Goal: Find specific page/section: Find specific page/section

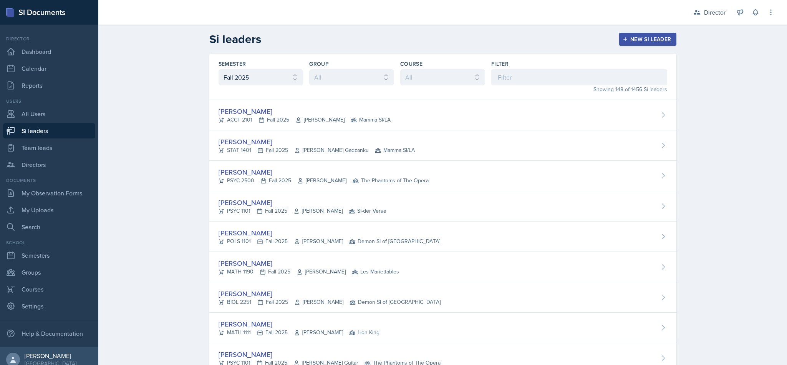
select select "2bed604d-1099-4043-b1bc-2365e8740244"
click at [548, 84] on input at bounding box center [579, 77] width 176 height 16
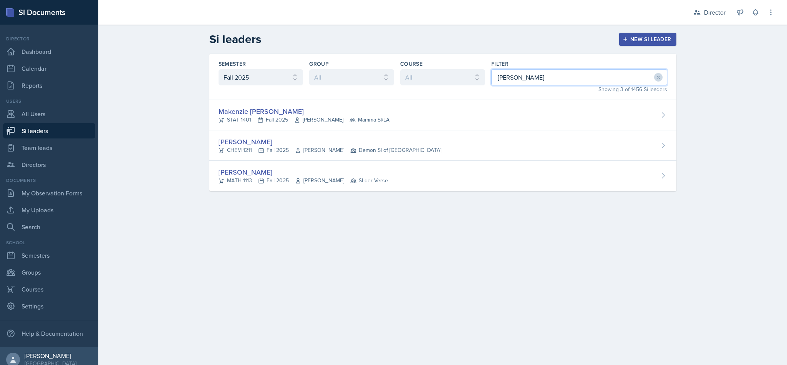
type input "anai"
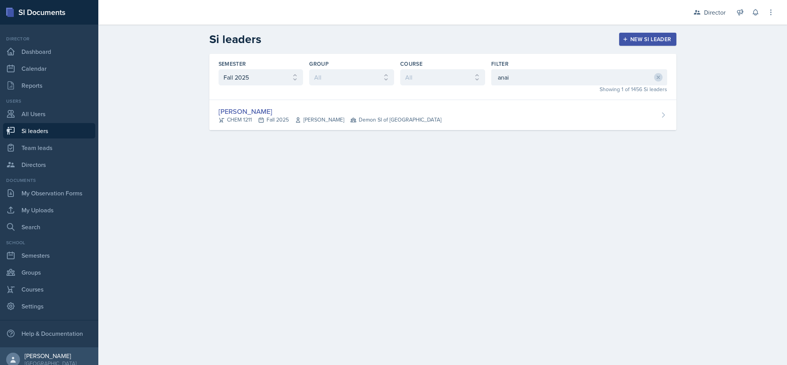
click at [382, 106] on div "[PERSON_NAME]" at bounding box center [330, 111] width 223 height 10
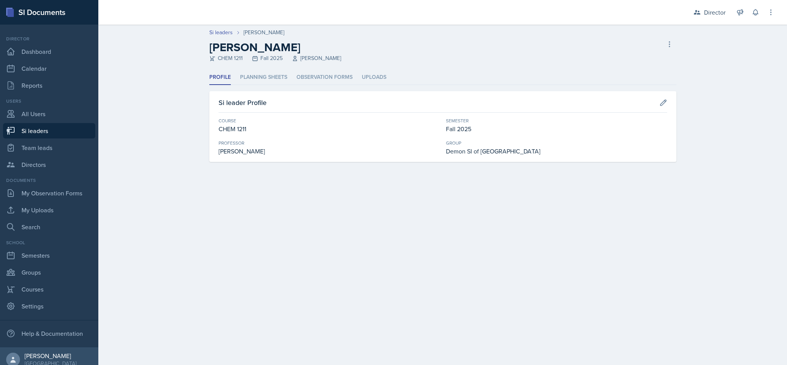
click at [254, 77] on li "Planning Sheets" at bounding box center [263, 77] width 47 height 15
